Goal: Transaction & Acquisition: Obtain resource

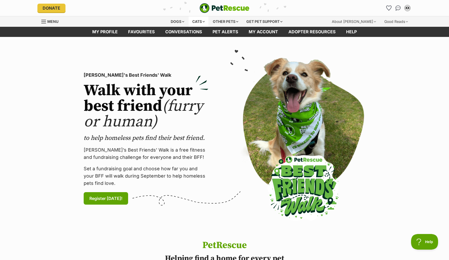
click at [201, 19] on div "Cats" at bounding box center [199, 21] width 20 height 10
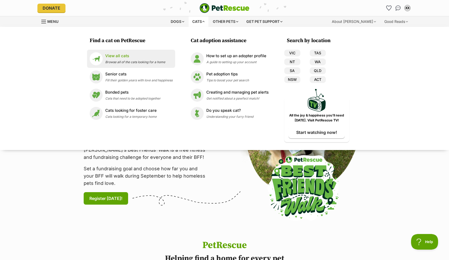
click at [125, 59] on div "View all cats Browse all of the cats looking for a home" at bounding box center [135, 58] width 60 height 11
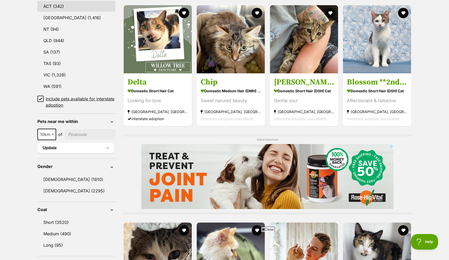
scroll to position [294, 0]
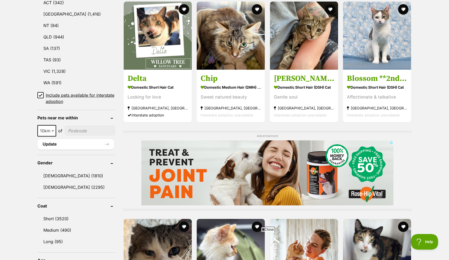
click at [51, 131] on span at bounding box center [53, 130] width 5 height 11
select select "25"
click at [41, 94] on icon at bounding box center [40, 95] width 3 height 2
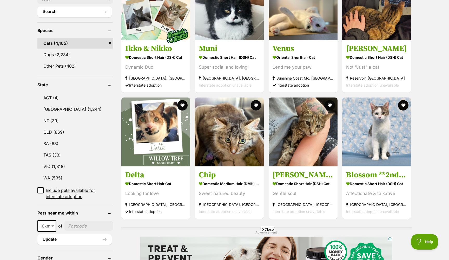
click at [78, 221] on input"] "postcode" at bounding box center [88, 226] width 49 height 10
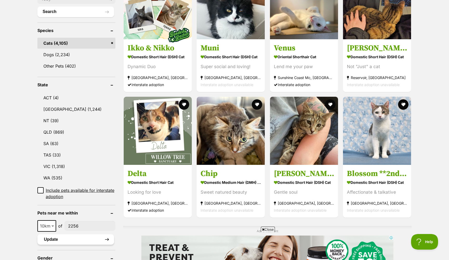
type input"] "2256"
click at [65, 234] on button "Update" at bounding box center [75, 239] width 77 height 10
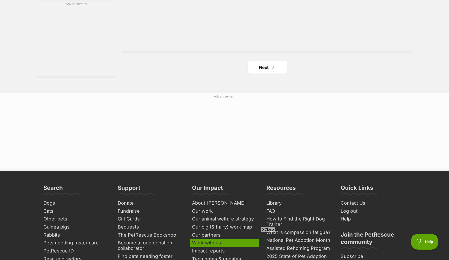
scroll to position [910, 0]
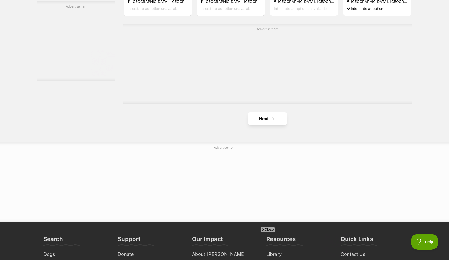
click at [274, 120] on span "Next page" at bounding box center [273, 118] width 5 height 6
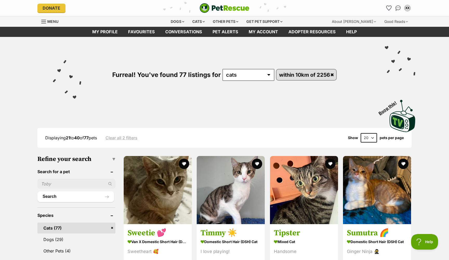
click at [229, 2] on div "Donate PetRescue home XX My account XX Xiaoyue Xie Edit profile Log out Pet ale…" at bounding box center [224, 8] width 374 height 16
click at [222, 8] on img "PetRescue" at bounding box center [225, 8] width 50 height 10
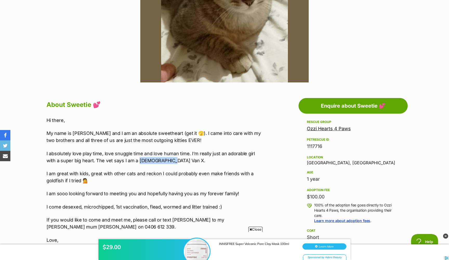
drag, startPoint x: 139, startPoint y: 159, endPoint x: 168, endPoint y: 159, distance: 29.1
click at [168, 159] on p "I absolutely love play time, love snuggle time and love human time. I’m really …" at bounding box center [154, 157] width 215 height 14
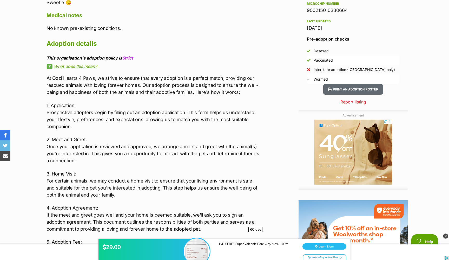
scroll to position [556, 0]
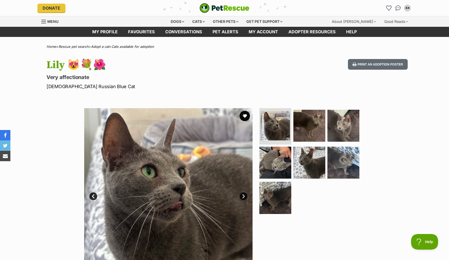
click at [244, 192] on link "Next" at bounding box center [244, 196] width 8 height 8
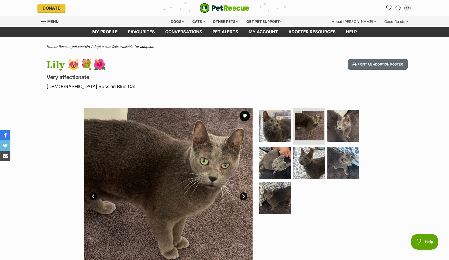
click at [244, 192] on link "Next" at bounding box center [244, 196] width 8 height 8
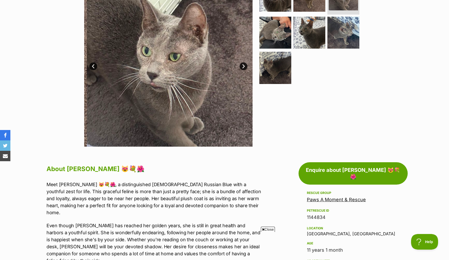
scroll to position [203, 0]
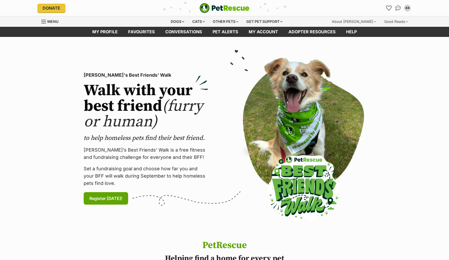
click at [201, 20] on div "Cats" at bounding box center [199, 21] width 20 height 10
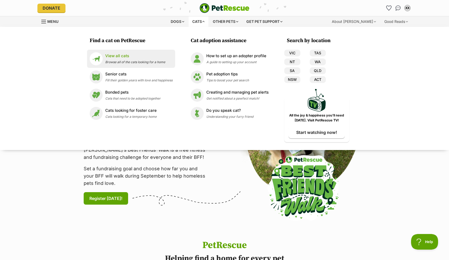
click at [166, 58] on link "View all cats Browse all of the cats looking for a home" at bounding box center [131, 58] width 83 height 13
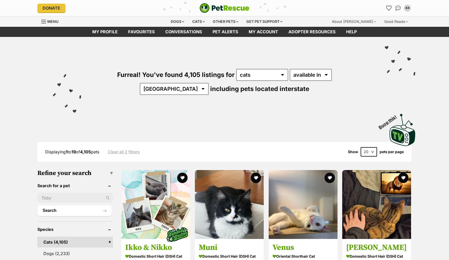
click at [120, 97] on div "Furreal! You've found 4,105 listings for any type of pet cats dogs other pets a…" at bounding box center [225, 73] width 382 height 72
click at [49, 198] on input "text" at bounding box center [75, 198] width 76 height 10
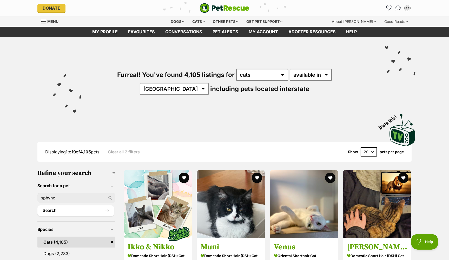
type input "sphynx"
click at [76, 209] on button "Search" at bounding box center [75, 210] width 77 height 10
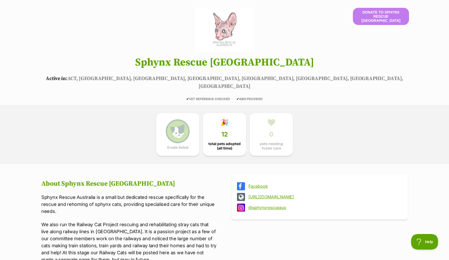
scroll to position [83, 0]
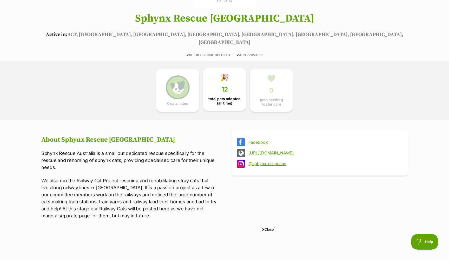
click at [209, 97] on span "total pets adopted (all time)" at bounding box center [224, 101] width 34 height 8
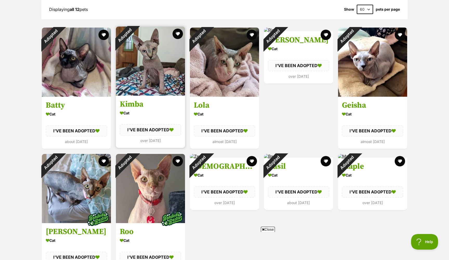
scroll to position [378, 0]
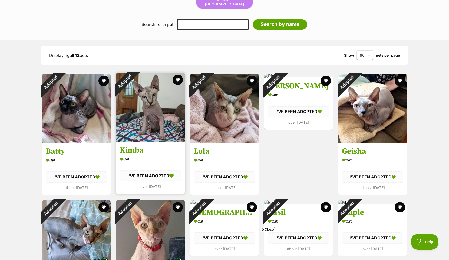
click at [133, 90] on div "Adopted" at bounding box center [124, 81] width 17 height 17
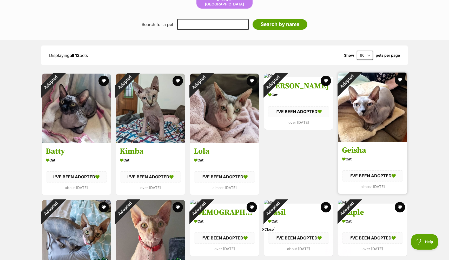
click at [349, 95] on img at bounding box center [372, 107] width 69 height 69
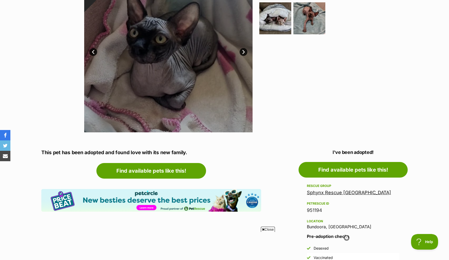
scroll to position [136, 0]
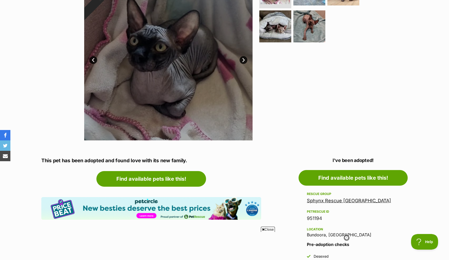
click at [245, 60] on link "Next" at bounding box center [244, 60] width 8 height 8
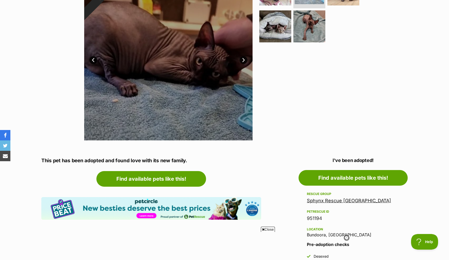
click at [245, 60] on link "Next" at bounding box center [244, 60] width 8 height 8
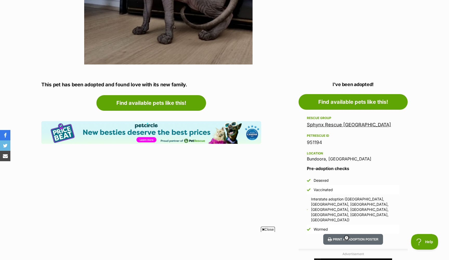
scroll to position [0, 0]
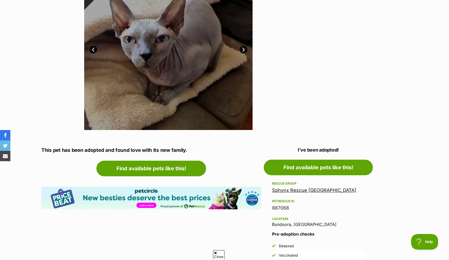
scroll to position [138, 0]
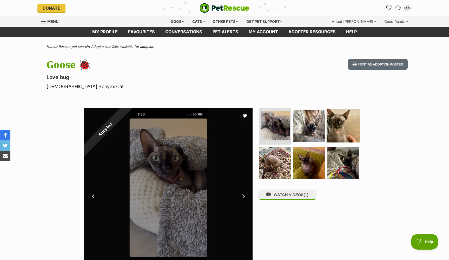
click at [337, 115] on img at bounding box center [344, 126] width 34 height 34
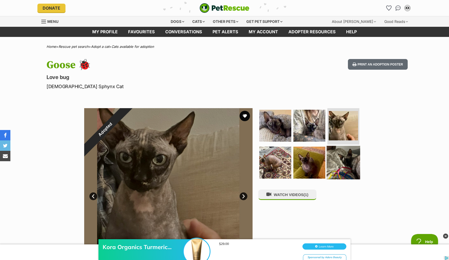
click at [344, 159] on img at bounding box center [344, 163] width 34 height 34
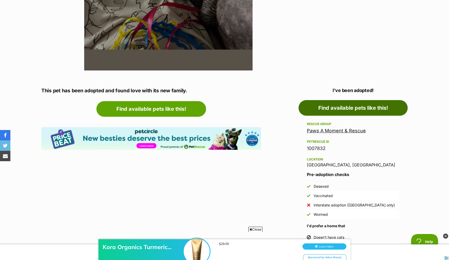
scroll to position [224, 0]
